Goal: Task Accomplishment & Management: Manage account settings

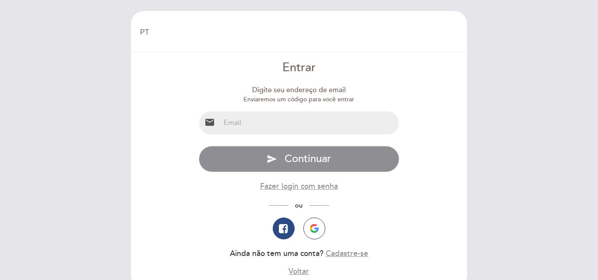
select select "pt"
click at [341, 121] on input "email" at bounding box center [309, 123] width 179 height 23
type input "[EMAIL_ADDRESS][PERSON_NAME][DOMAIN_NAME]"
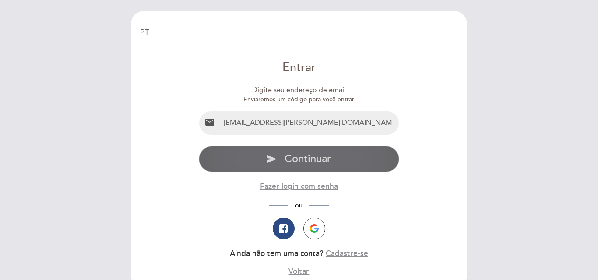
click at [341, 161] on button "send Continuar" at bounding box center [299, 159] width 201 height 26
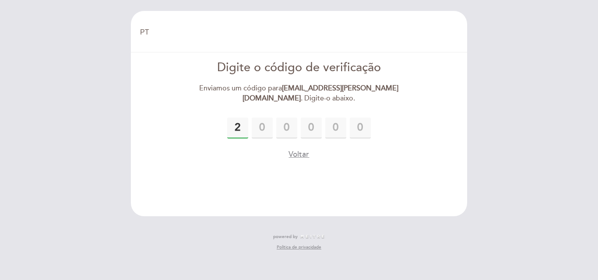
type input "2"
type input "1"
type input "3"
type input "5"
type input "6"
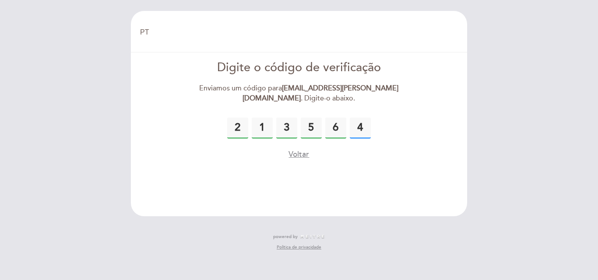
type input "4"
